Goal: Information Seeking & Learning: Compare options

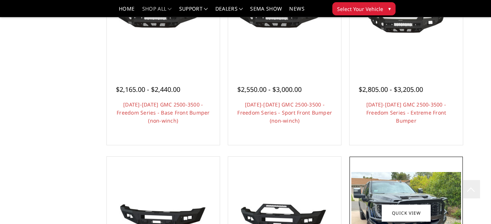
scroll to position [232, 0]
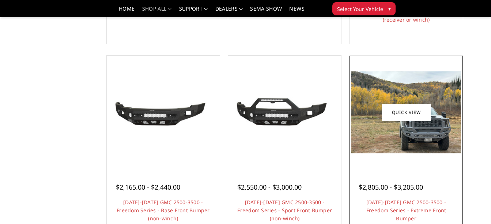
click at [391, 161] on div at bounding box center [405, 111] width 109 height 109
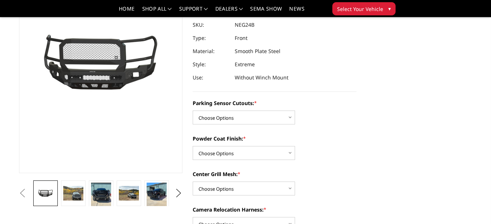
scroll to position [98, 0]
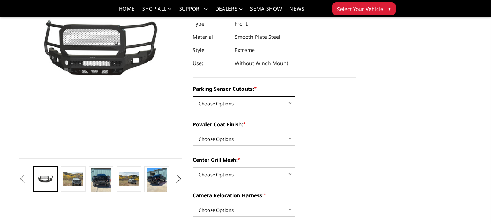
click at [289, 101] on select "Choose Options No - Without Parking Sensor Cutouts Yes - With Parking Sensor Cu…" at bounding box center [244, 103] width 102 height 14
select select "2874"
click at [193, 96] on select "Choose Options No - Without Parking Sensor Cutouts Yes - With Parking Sensor Cu…" at bounding box center [244, 103] width 102 height 14
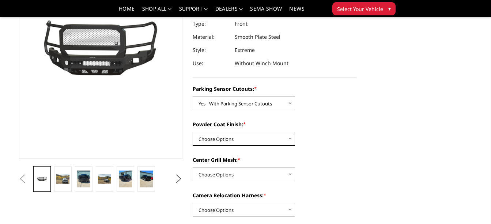
click at [289, 138] on select "Choose Options Bare Metal Texture Black Powder Coat" at bounding box center [244, 139] width 102 height 14
select select "2876"
click at [193, 132] on select "Choose Options Bare Metal Texture Black Powder Coat" at bounding box center [244, 139] width 102 height 14
click at [289, 174] on select "Choose Options WITH Expanded Metal in Center Grill WITHOUT Expanded Metal in Ce…" at bounding box center [244, 174] width 102 height 14
select select "2877"
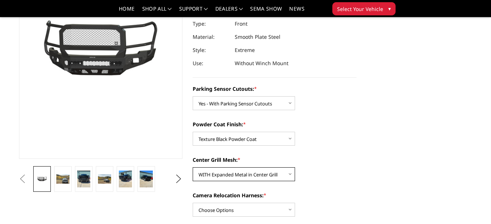
click at [193, 167] on select "Choose Options WITH Expanded Metal in Center Grill WITHOUT Expanded Metal in Ce…" at bounding box center [244, 174] width 102 height 14
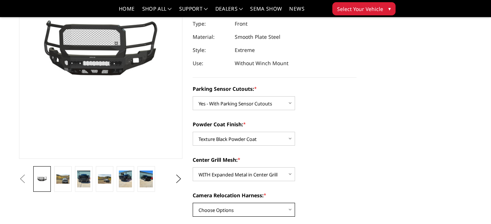
click at [290, 207] on select "Choose Options WITH Camera Relocation Harness WITHOUT Camera Relocation Harness" at bounding box center [244, 209] width 102 height 14
select select "2879"
click at [193, 202] on select "Choose Options WITH Camera Relocation Harness WITHOUT Camera Relocation Harness" at bounding box center [244, 209] width 102 height 14
click at [178, 177] on button "Next" at bounding box center [178, 178] width 11 height 11
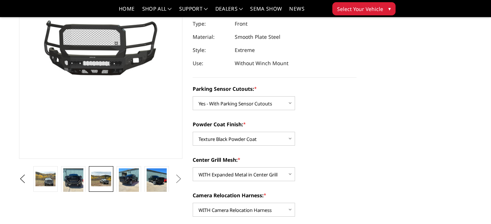
click at [106, 179] on img at bounding box center [101, 178] width 20 height 15
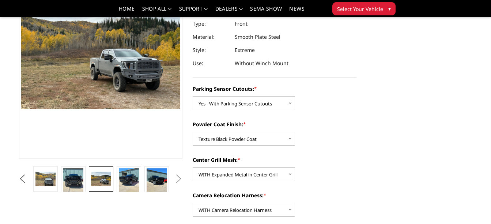
scroll to position [75, 0]
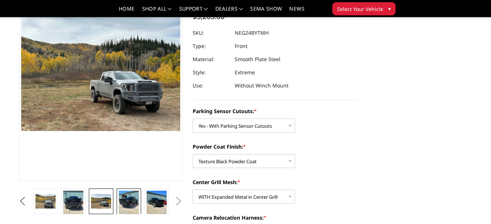
click at [129, 195] on img at bounding box center [129, 203] width 20 height 26
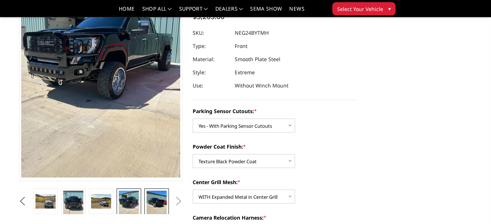
click at [156, 198] on img at bounding box center [157, 203] width 20 height 26
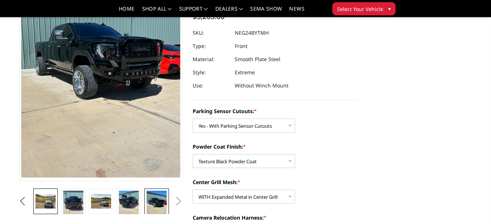
click at [50, 198] on img at bounding box center [45, 201] width 20 height 15
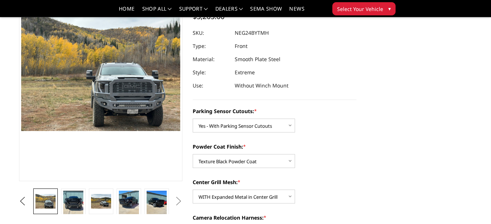
scroll to position [122, 0]
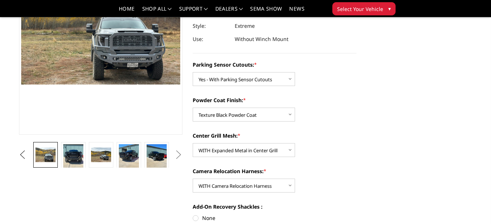
click at [20, 155] on button "Previous" at bounding box center [22, 154] width 11 height 11
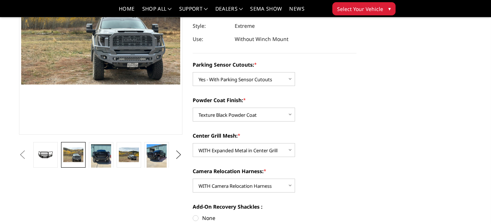
click at [179, 154] on button "Next" at bounding box center [178, 154] width 11 height 11
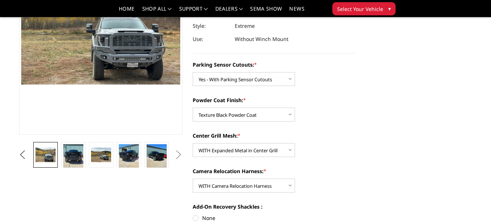
click at [179, 154] on button "Next" at bounding box center [178, 154] width 11 height 11
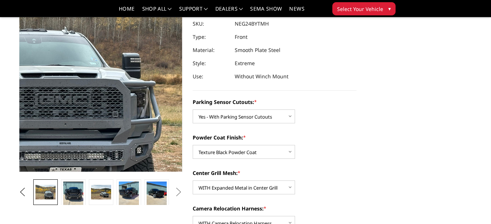
scroll to position [98, 0]
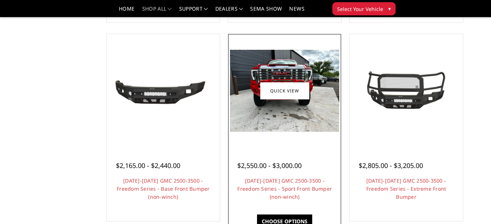
scroll to position [232, 0]
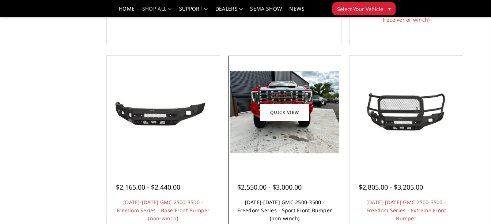
click at [285, 213] on link "[DATE]-[DATE] GMC 2500-3500 - Freedom Series - Sport Front Bumper (non-winch)" at bounding box center [284, 209] width 95 height 23
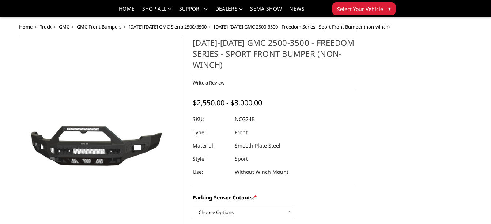
scroll to position [98, 0]
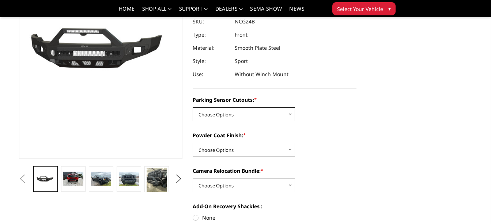
click at [290, 115] on select "Choose Options No - Without Parking Sensor Cutouts Yes - With Parking Sensor Cu…" at bounding box center [244, 114] width 102 height 14
select select "2854"
click at [193, 107] on select "Choose Options No - Without Parking Sensor Cutouts Yes - With Parking Sensor Cu…" at bounding box center [244, 114] width 102 height 14
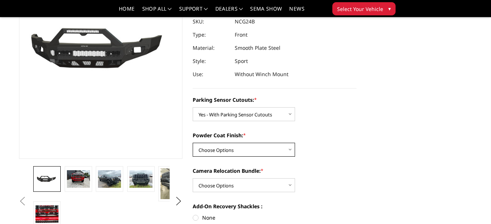
click at [292, 148] on select "Choose Options Bare Metal Texture Black Powder Coat" at bounding box center [244, 149] width 102 height 14
select select "2856"
click at [193, 142] on select "Choose Options Bare Metal Texture Black Powder Coat" at bounding box center [244, 149] width 102 height 14
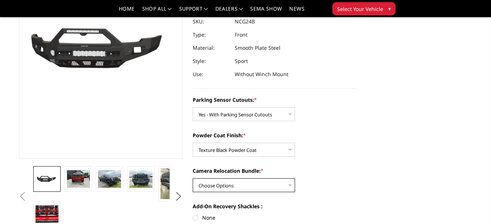
click at [290, 185] on select "Choose Options WITH Camera Relocation Bundle WITHOUT Camera Relocation Bundle" at bounding box center [244, 185] width 102 height 14
select select "2857"
click at [193, 178] on select "Choose Options WITH Camera Relocation Bundle WITHOUT Camera Relocation Bundle" at bounding box center [244, 185] width 102 height 14
click at [141, 181] on img at bounding box center [140, 178] width 23 height 17
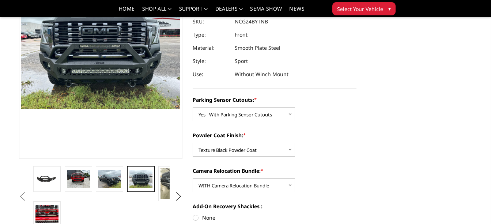
scroll to position [75, 0]
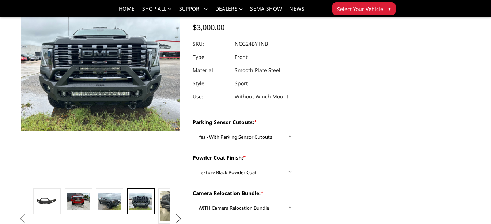
click at [177, 216] on button "Next" at bounding box center [178, 218] width 11 height 11
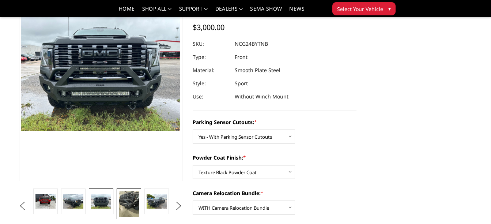
click at [128, 204] on img at bounding box center [129, 203] width 20 height 26
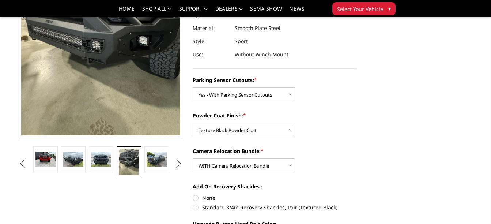
scroll to position [126, 0]
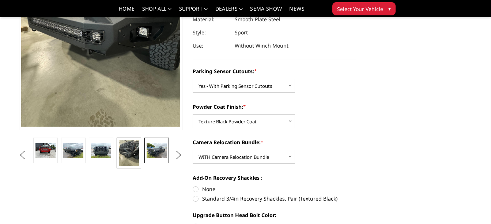
click at [164, 154] on img at bounding box center [157, 150] width 20 height 15
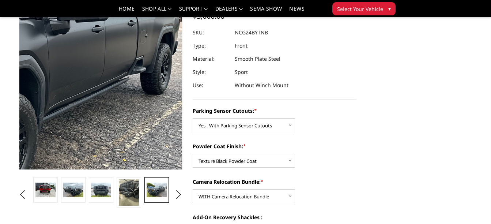
scroll to position [98, 0]
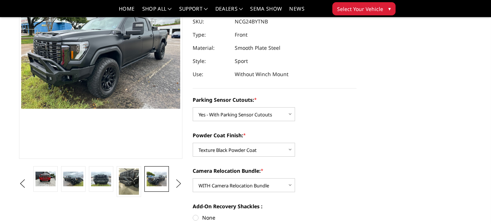
click at [177, 183] on button "Next" at bounding box center [178, 183] width 11 height 11
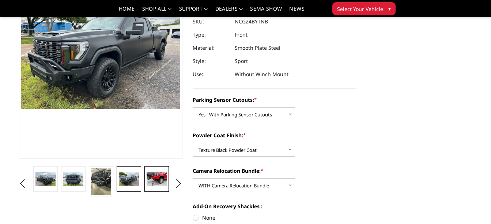
click at [153, 177] on img at bounding box center [157, 178] width 20 height 15
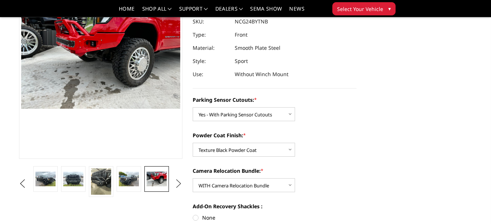
click at [179, 183] on button "Next" at bounding box center [178, 183] width 11 height 11
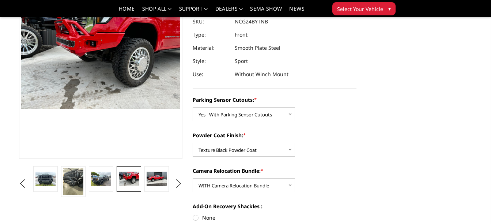
click at [179, 183] on button "Next" at bounding box center [178, 183] width 11 height 11
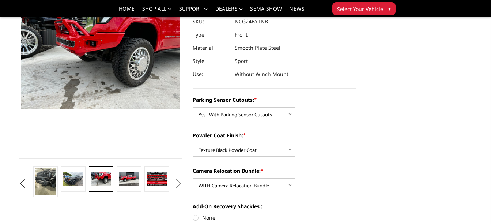
click at [179, 183] on button "Next" at bounding box center [178, 183] width 11 height 11
click at [41, 176] on img at bounding box center [45, 181] width 20 height 26
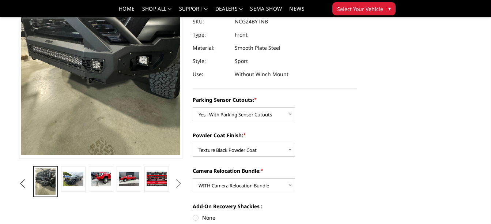
click at [20, 182] on button "Previous" at bounding box center [22, 183] width 11 height 11
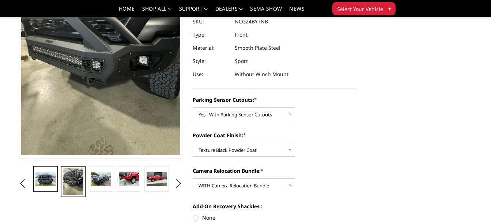
click at [47, 178] on img at bounding box center [45, 178] width 20 height 15
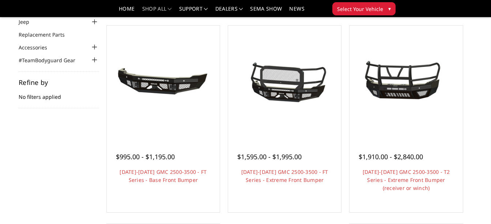
scroll to position [38, 0]
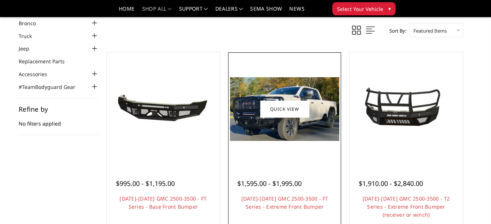
click at [283, 188] on div "$1,595.00 - $1,995.00" at bounding box center [269, 183] width 64 height 10
click at [285, 207] on link "[DATE]-[DATE] GMC 2500-3500 - FT Series - Extreme Front Bumper" at bounding box center [284, 202] width 87 height 15
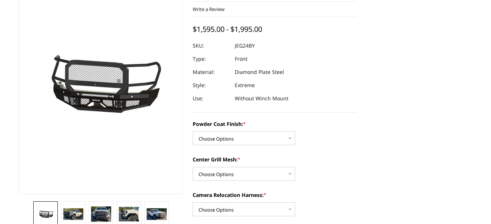
scroll to position [98, 0]
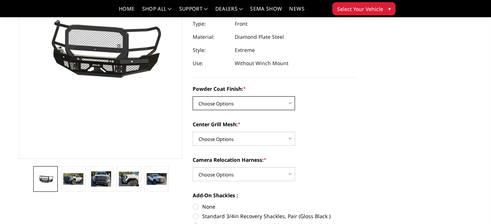
click at [288, 99] on select "Choose Options Bare Metal Gloss Black Powder Coat Textured Black Powder Coat" at bounding box center [244, 103] width 102 height 14
select select "3286"
click at [193, 96] on select "Choose Options Bare Metal Gloss Black Powder Coat Textured Black Powder Coat" at bounding box center [244, 103] width 102 height 14
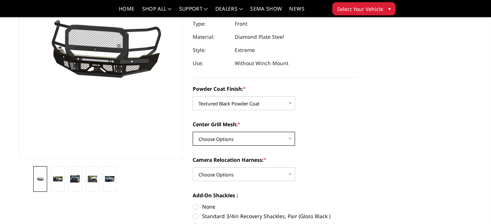
click at [290, 138] on select "Choose Options WITH Expanded Metal in Center Grill WITHOUT Expanded Metal in Ce…" at bounding box center [244, 139] width 102 height 14
select select "3287"
click at [193, 132] on select "Choose Options WITH Expanded Metal in Center Grill WITHOUT Expanded Metal in Ce…" at bounding box center [244, 139] width 102 height 14
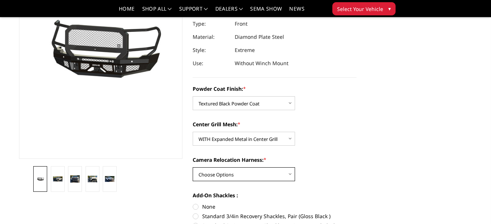
click at [290, 172] on select "Choose Options WITH Camera Relocation Harness WITHOUT Camera Relocation Harness" at bounding box center [244, 174] width 102 height 14
select select "3289"
click at [193, 167] on select "Choose Options WITH Camera Relocation Harness WITHOUT Camera Relocation Harness" at bounding box center [244, 174] width 102 height 14
click at [58, 184] on link at bounding box center [58, 179] width 14 height 26
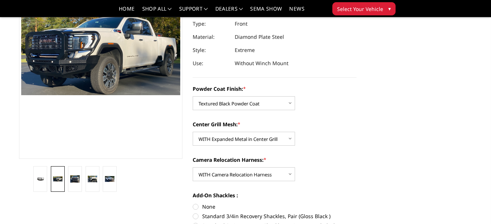
scroll to position [89, 0]
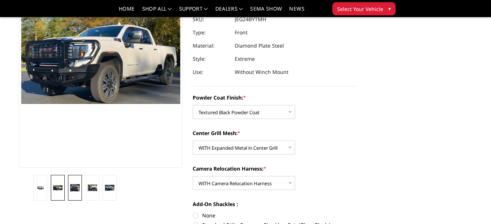
click at [72, 186] on img at bounding box center [74, 187] width 9 height 7
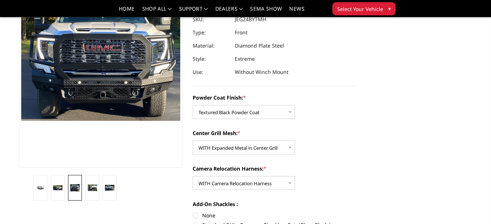
scroll to position [72, 0]
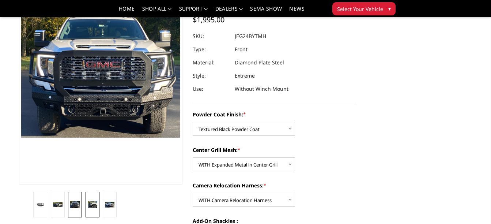
click at [91, 202] on img at bounding box center [92, 204] width 9 height 7
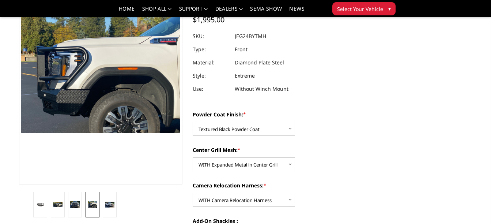
scroll to position [76, 0]
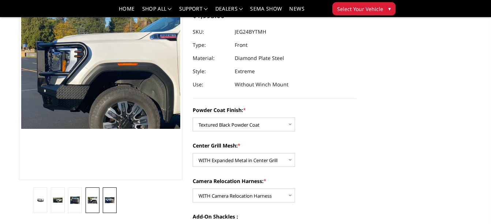
click at [110, 201] on img at bounding box center [109, 200] width 9 height 6
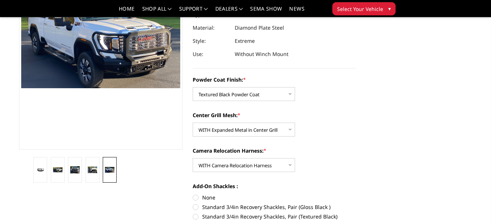
scroll to position [98, 0]
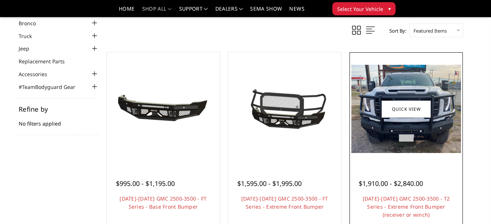
click at [411, 179] on div "$1,910.00 - $2,840.00" at bounding box center [390, 183] width 64 height 10
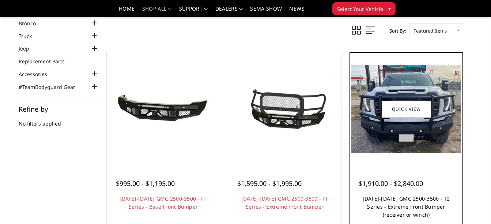
click at [403, 212] on link "[DATE]-[DATE] GMC 2500-3500 - T2 Series - Extreme Front Bumper (receiver or win…" at bounding box center [405, 206] width 87 height 23
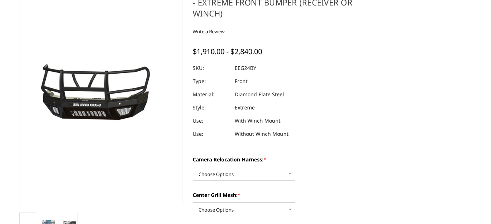
scroll to position [98, 0]
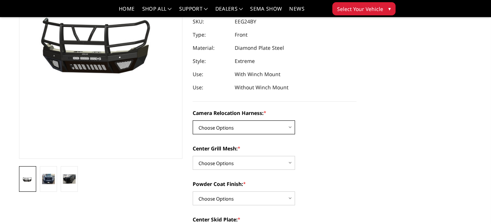
click at [290, 125] on select "Choose Options Without camera harness With camera harness" at bounding box center [244, 127] width 102 height 14
select select "3742"
click at [193, 120] on select "Choose Options Without camera harness With camera harness" at bounding box center [244, 127] width 102 height 14
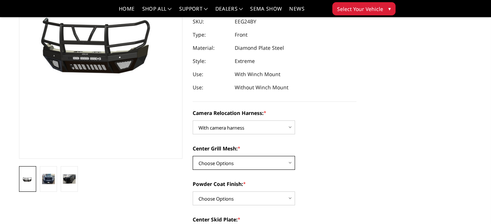
click at [287, 161] on select "Choose Options Without expanded metal With expanded metal" at bounding box center [244, 163] width 102 height 14
select select "3741"
click at [193, 156] on select "Choose Options Without expanded metal With expanded metal" at bounding box center [244, 163] width 102 height 14
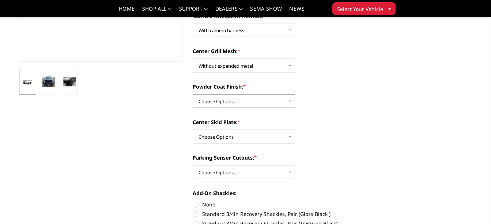
click at [288, 98] on select "Choose Options Textured Black Powder Coat Gloss Black Powder Coat Bare Metal" at bounding box center [244, 101] width 102 height 14
select select "3739"
click at [193, 94] on select "Choose Options Textured Black Powder Coat Gloss Black Powder Coat Bare Metal" at bounding box center [244, 101] width 102 height 14
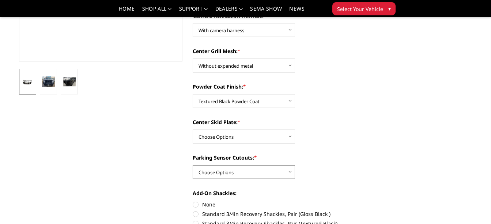
click at [288, 170] on select "Choose Options Yes - With Parking Sensor Cutouts" at bounding box center [244, 172] width 102 height 14
select select "3733"
click at [193, 165] on select "Choose Options Yes - With Parking Sensor Cutouts" at bounding box center [244, 172] width 102 height 14
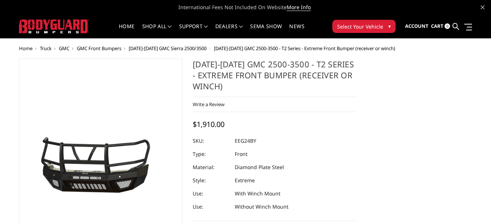
scroll to position [98, 0]
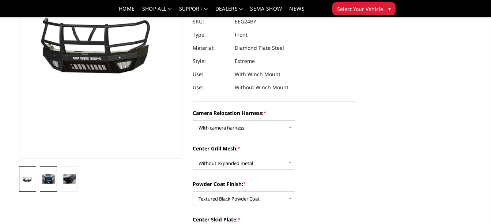
click at [46, 178] on img at bounding box center [48, 179] width 13 height 10
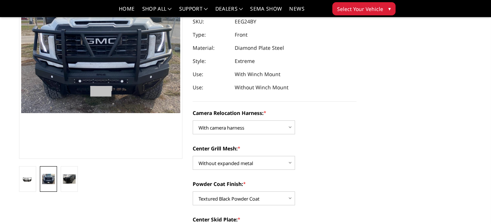
scroll to position [71, 0]
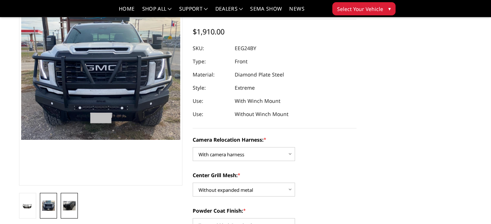
click at [70, 209] on img at bounding box center [69, 206] width 13 height 10
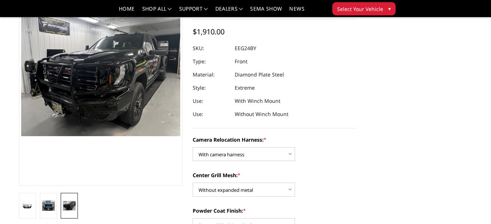
scroll to position [75, 0]
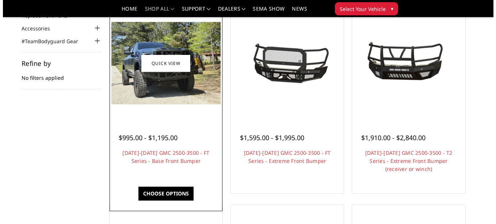
scroll to position [98, 0]
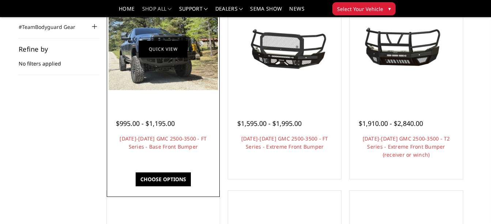
click at [179, 45] on link "Quick view" at bounding box center [162, 48] width 49 height 17
